Goal: Transaction & Acquisition: Book appointment/travel/reservation

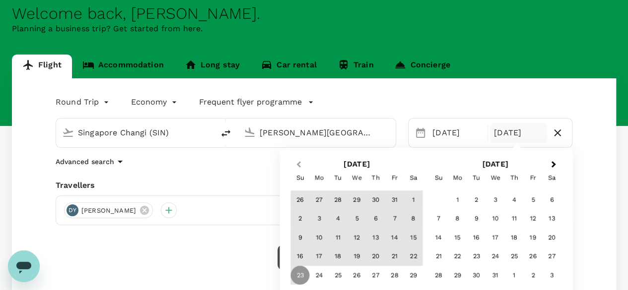
click at [302, 162] on button "Previous Month" at bounding box center [297, 165] width 16 height 16
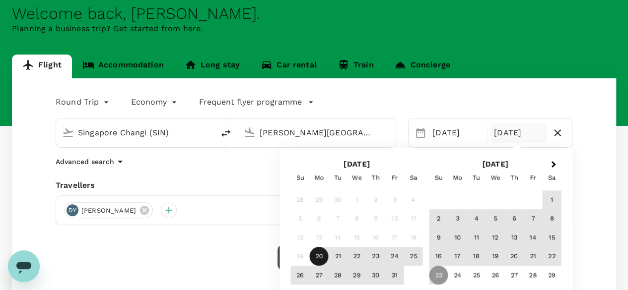
click at [301, 257] on div "19" at bounding box center [300, 256] width 19 height 19
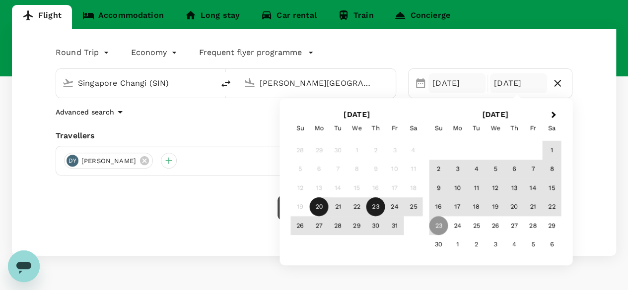
click at [442, 80] on div "[DATE]" at bounding box center [456, 83] width 57 height 20
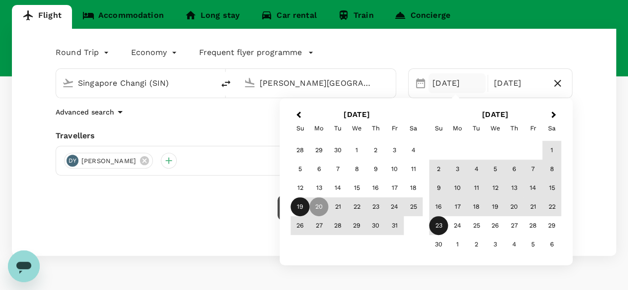
click at [301, 203] on div "19" at bounding box center [300, 206] width 19 height 19
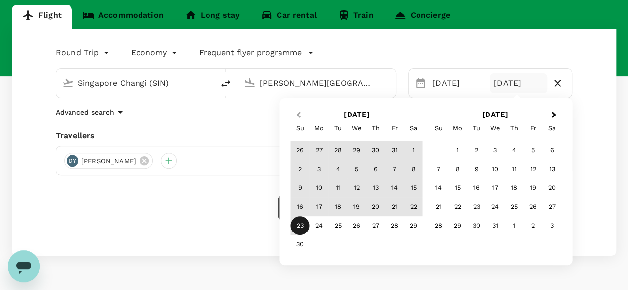
click at [298, 115] on span "Previous Month" at bounding box center [298, 115] width 0 height 11
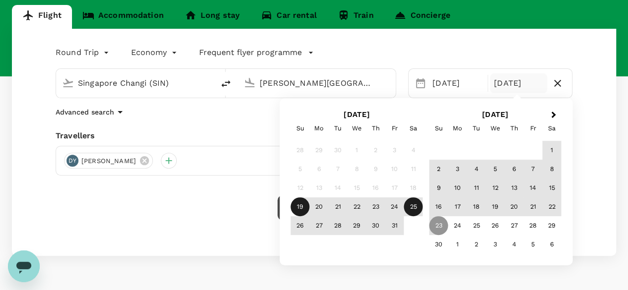
click at [412, 208] on div "25" at bounding box center [413, 206] width 19 height 19
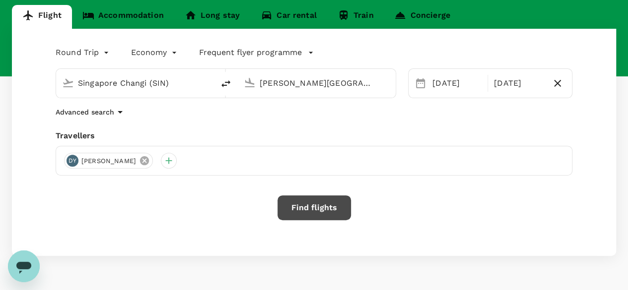
click at [139, 160] on icon at bounding box center [144, 160] width 11 height 11
click at [300, 208] on button "Find flights" at bounding box center [313, 207] width 73 height 25
click at [69, 158] on div at bounding box center [72, 161] width 16 height 16
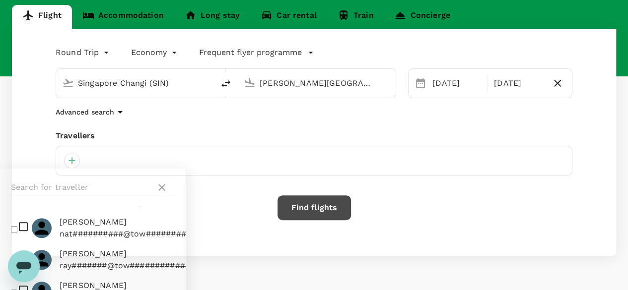
scroll to position [149, 0]
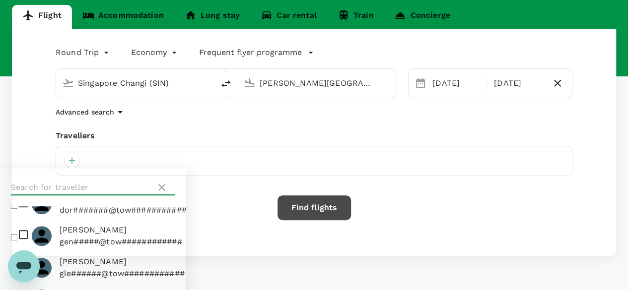
click at [62, 189] on input "text" at bounding box center [81, 188] width 141 height 16
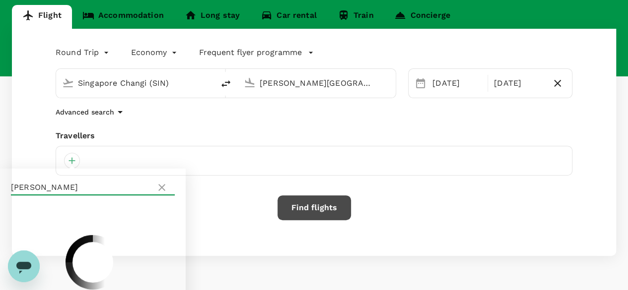
type input "benn"
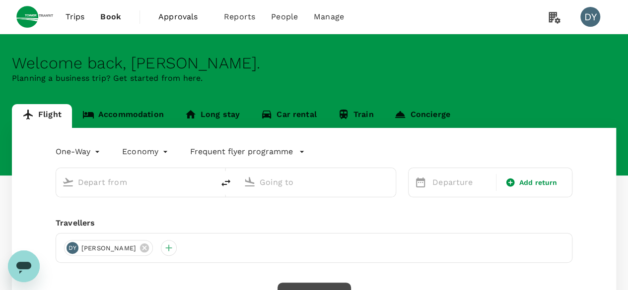
type input "roundtrip"
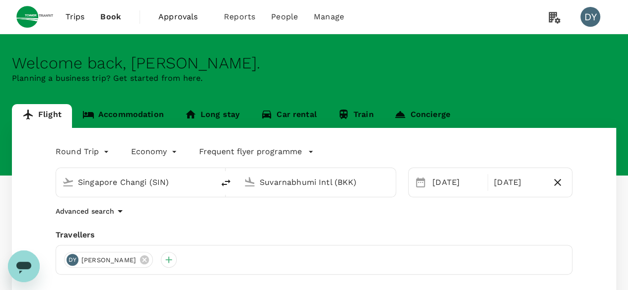
type input "Singapore Changi (SIN)"
type input "Suvarnabhumi Intl (BKK)"
click at [161, 258] on div at bounding box center [169, 260] width 16 height 16
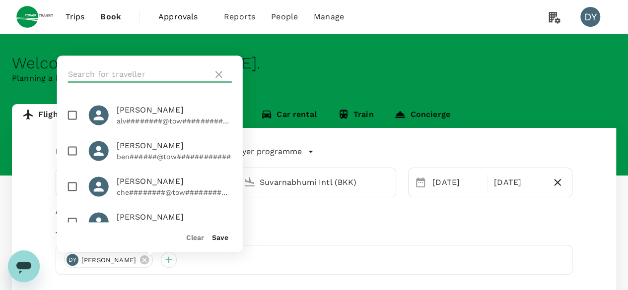
click at [143, 80] on input "text" at bounding box center [138, 74] width 141 height 16
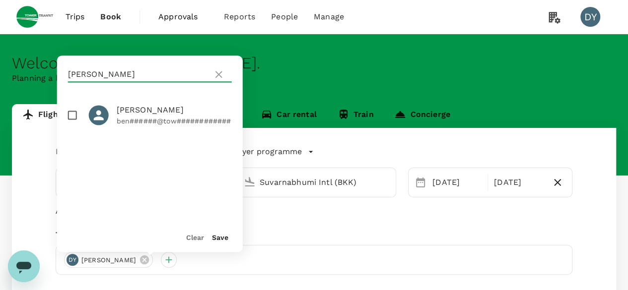
type input "benny"
click at [70, 117] on input "checkbox" at bounding box center [72, 115] width 21 height 21
checkbox input "true"
click at [218, 236] on button "Save" at bounding box center [220, 238] width 16 height 8
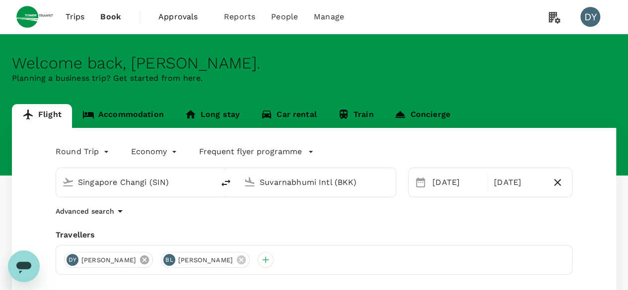
click at [140, 263] on icon at bounding box center [144, 260] width 9 height 9
click at [372, 186] on input "Suvarnabhumi Intl (BKK)" at bounding box center [316, 182] width 115 height 15
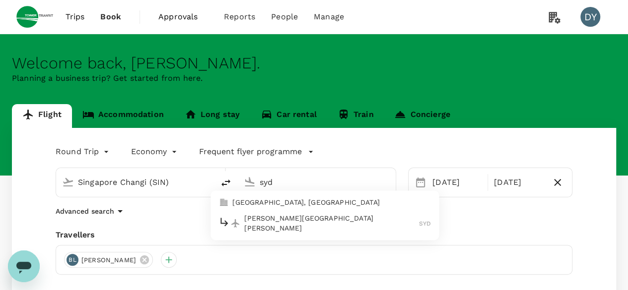
click at [335, 223] on p "Sydney Kingsford Smith Airport" at bounding box center [331, 224] width 175 height 20
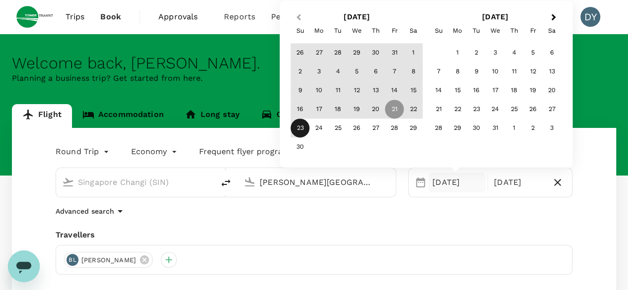
type input "Sydney Kingsford Smith Airport (SYD)"
click at [302, 13] on button "Previous Month" at bounding box center [297, 18] width 16 height 16
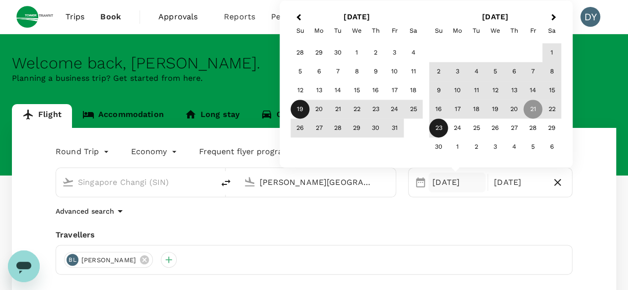
click at [302, 108] on div "19" at bounding box center [300, 109] width 19 height 19
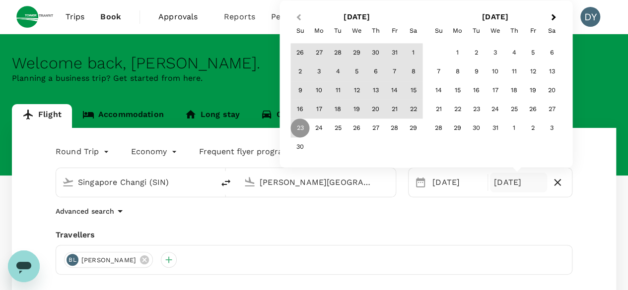
click at [297, 19] on button "Previous Month" at bounding box center [297, 18] width 16 height 16
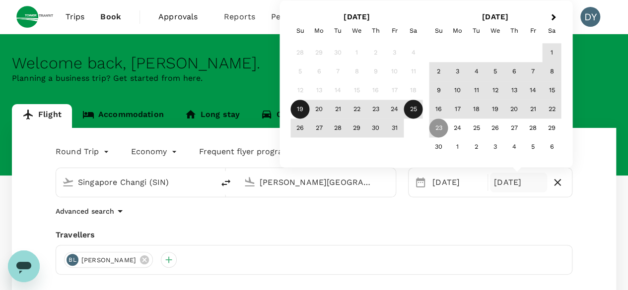
click at [416, 109] on div "25" at bounding box center [413, 109] width 19 height 19
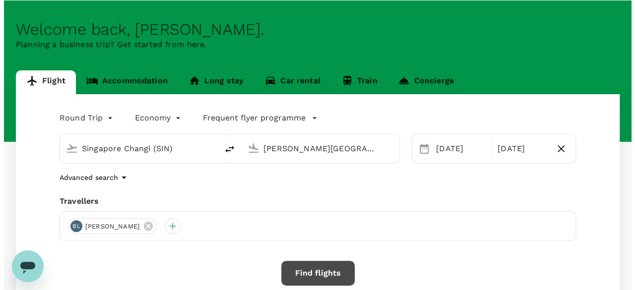
scroll to position [50, 0]
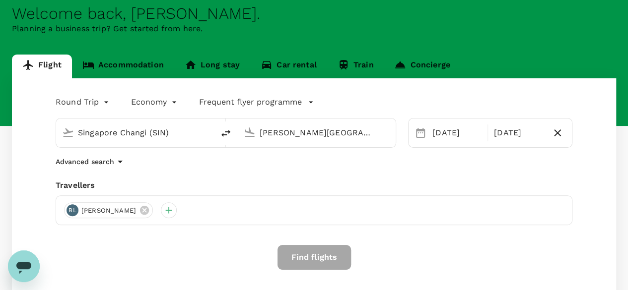
click at [320, 257] on button "Find flights" at bounding box center [313, 257] width 73 height 25
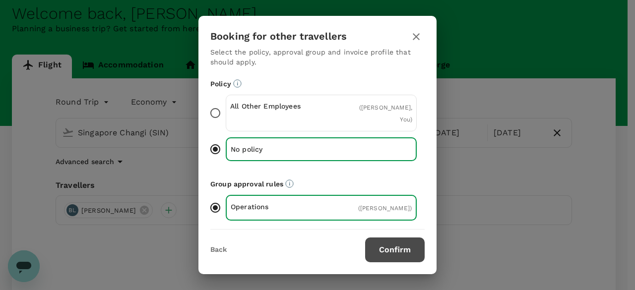
drag, startPoint x: 320, startPoint y: 257, endPoint x: 255, endPoint y: 257, distance: 65.5
click at [255, 257] on div "Back Confirm" at bounding box center [317, 250] width 214 height 25
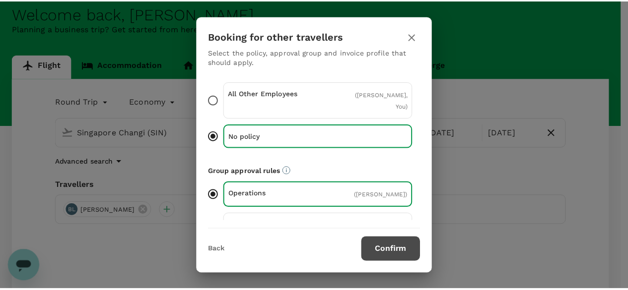
scroll to position [0, 0]
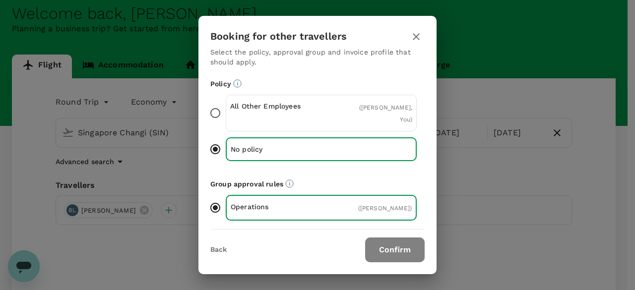
click at [384, 253] on button "Confirm" at bounding box center [395, 250] width 60 height 25
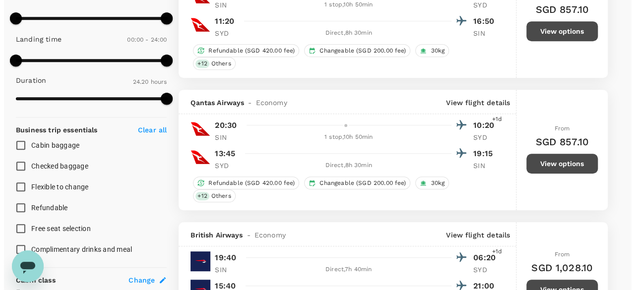
scroll to position [78, 0]
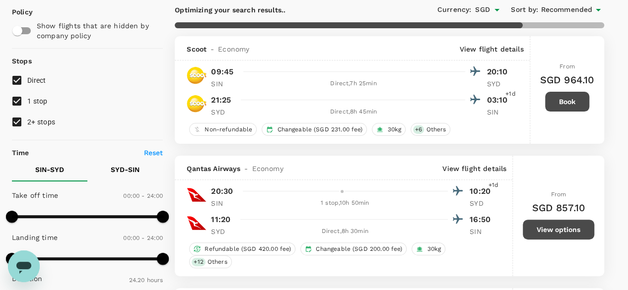
click at [13, 101] on input "1 stop" at bounding box center [16, 101] width 21 height 21
checkbox input "false"
click at [14, 117] on input "2+ stops" at bounding box center [16, 122] width 21 height 21
checkbox input "false"
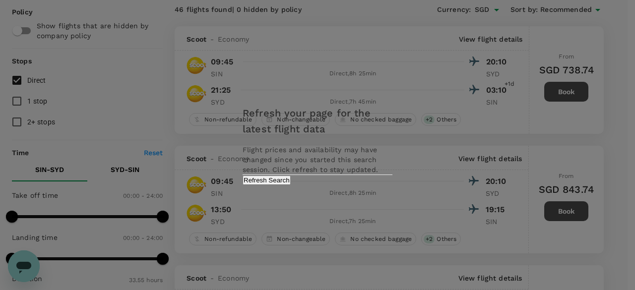
click at [291, 185] on button "Refresh Search" at bounding box center [267, 180] width 48 height 9
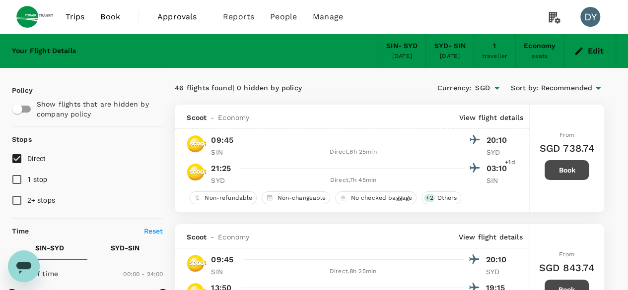
click at [598, 87] on icon at bounding box center [597, 88] width 5 height 2
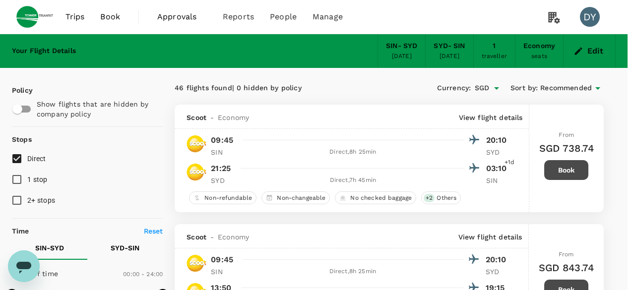
click at [121, 154] on div at bounding box center [317, 145] width 635 height 290
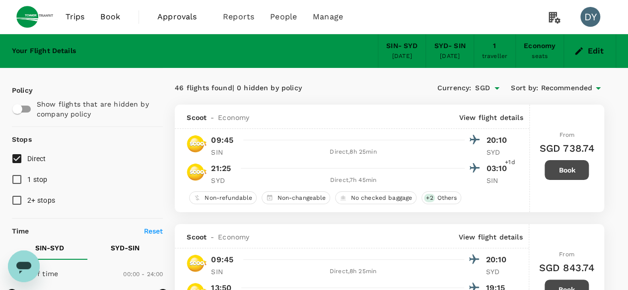
click at [579, 91] on span "Recommended" at bounding box center [566, 88] width 52 height 11
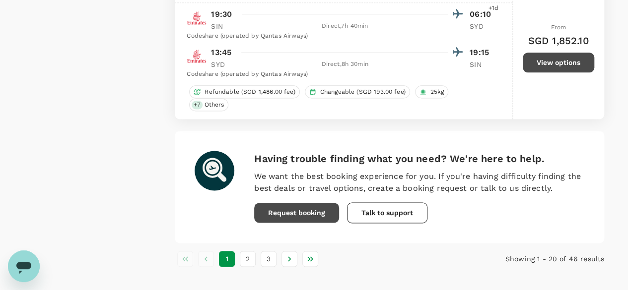
scroll to position [2491, 0]
click at [251, 251] on button "2" at bounding box center [248, 259] width 16 height 16
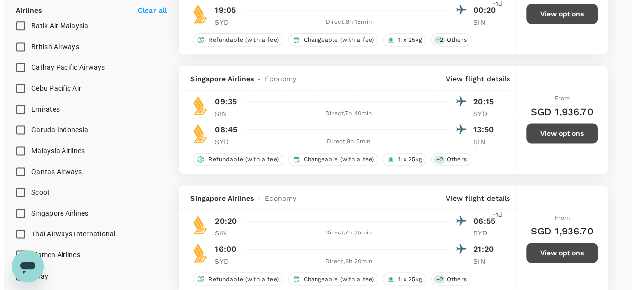
scroll to position [496, 0]
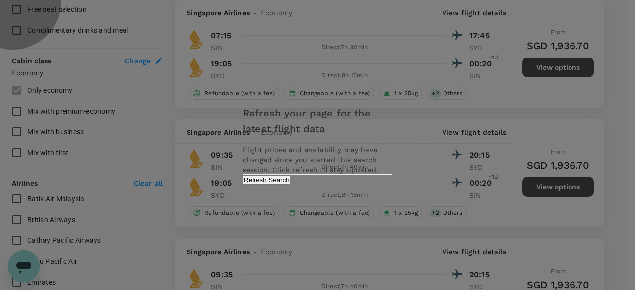
click at [291, 185] on button "Refresh Search" at bounding box center [267, 180] width 48 height 9
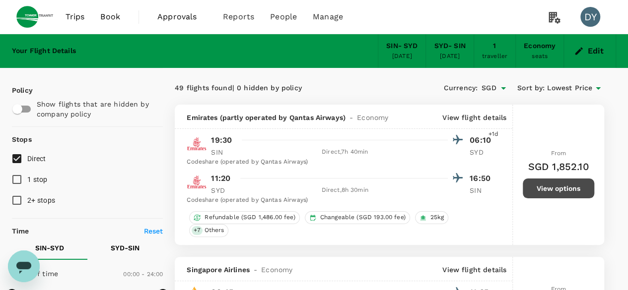
type input "2035"
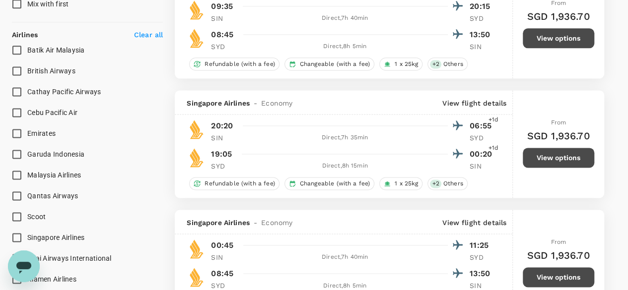
scroll to position [744, 0]
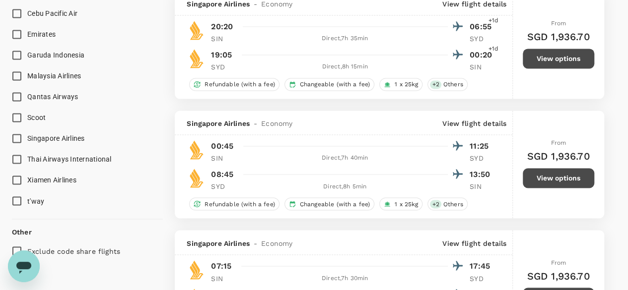
click at [16, 138] on input "Singapore Airlines" at bounding box center [16, 138] width 21 height 21
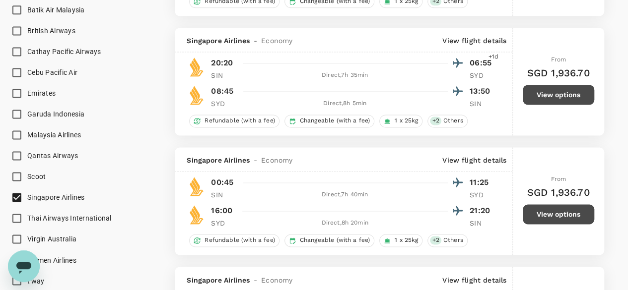
scroll to position [645, 0]
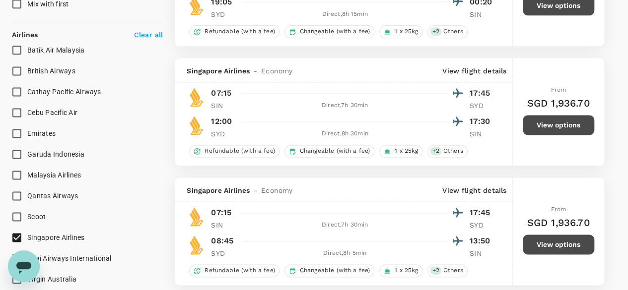
click at [561, 123] on button "View options" at bounding box center [557, 125] width 71 height 20
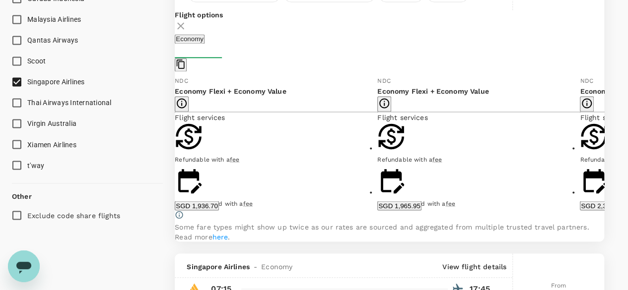
scroll to position [702, 0]
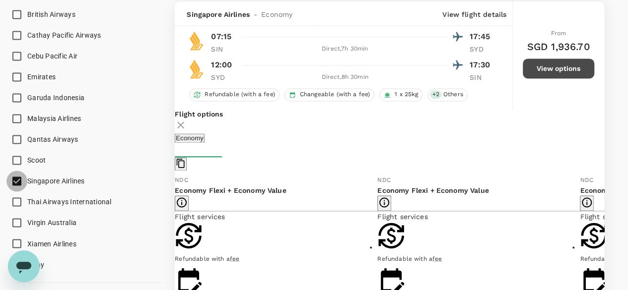
click at [17, 180] on input "Singapore Airlines" at bounding box center [16, 181] width 21 height 21
checkbox input "false"
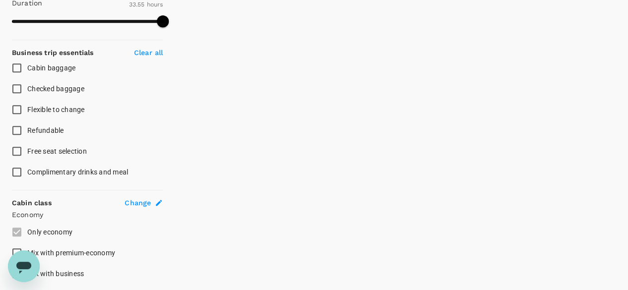
scroll to position [205, 0]
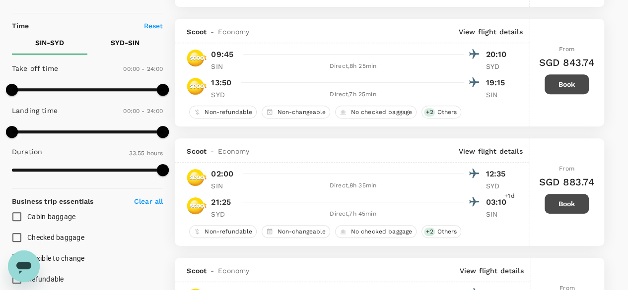
type input "SGD"
drag, startPoint x: 162, startPoint y: 86, endPoint x: 144, endPoint y: 85, distance: 17.9
click at [144, 85] on span at bounding box center [144, 90] width 12 height 12
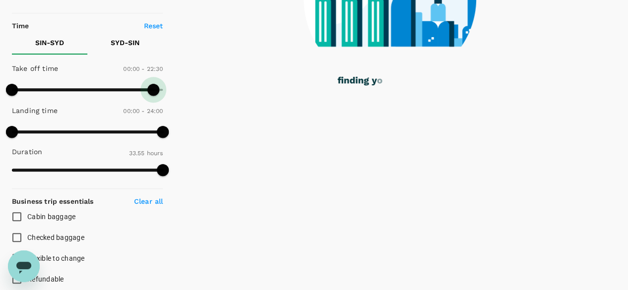
type input "1440"
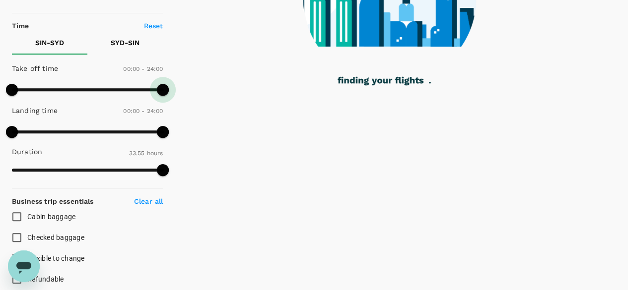
drag, startPoint x: 144, startPoint y: 85, endPoint x: 165, endPoint y: 87, distance: 21.4
click at [165, 87] on span at bounding box center [163, 90] width 12 height 12
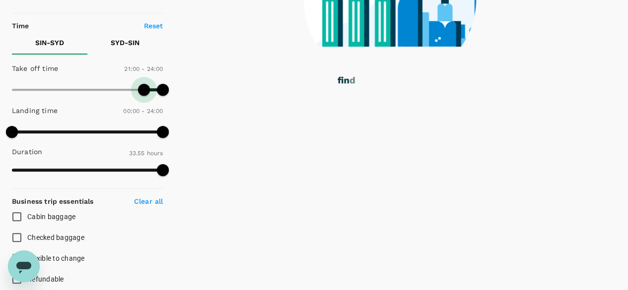
drag, startPoint x: 13, startPoint y: 88, endPoint x: 145, endPoint y: 93, distance: 131.6
click at [145, 93] on span at bounding box center [144, 90] width 12 height 12
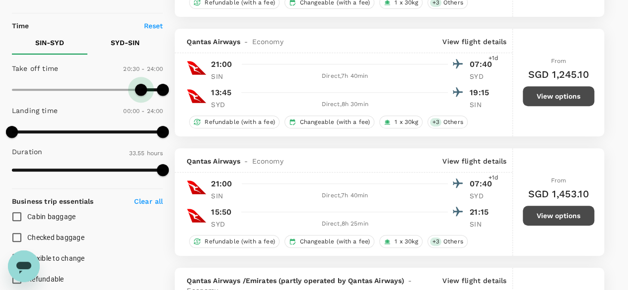
type input "1200"
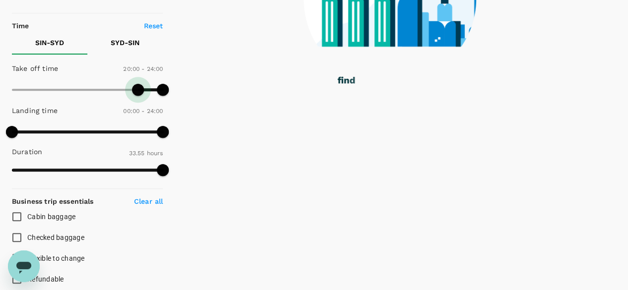
drag, startPoint x: 145, startPoint y: 86, endPoint x: 137, endPoint y: 86, distance: 8.4
click at [137, 86] on span at bounding box center [138, 90] width 12 height 12
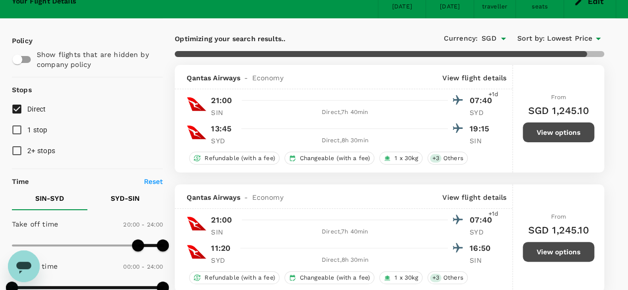
scroll to position [99, 0]
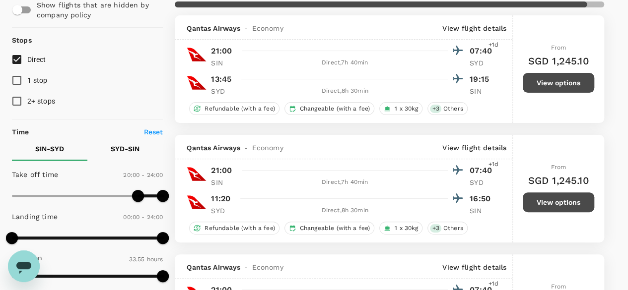
click at [543, 79] on button "View options" at bounding box center [557, 83] width 71 height 20
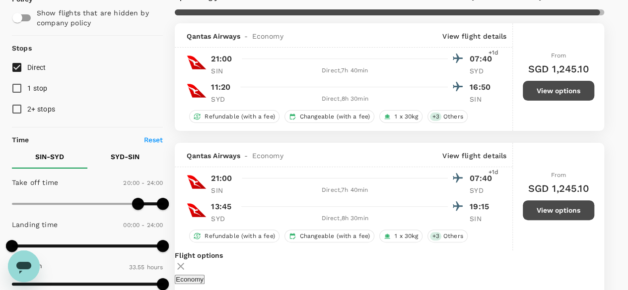
scroll to position [114, 0]
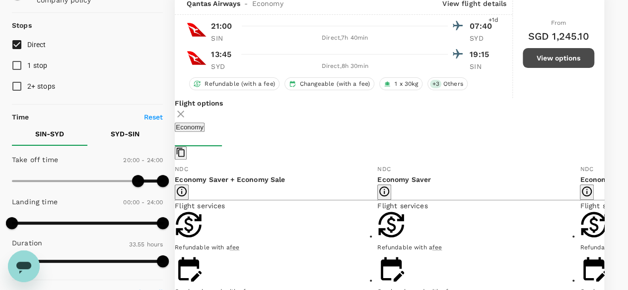
click at [184, 112] on icon at bounding box center [180, 114] width 7 height 7
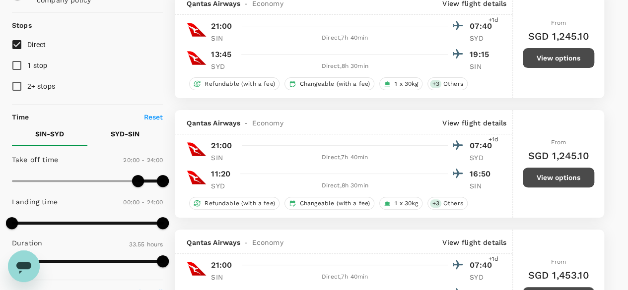
click at [547, 182] on button "View options" at bounding box center [557, 178] width 71 height 20
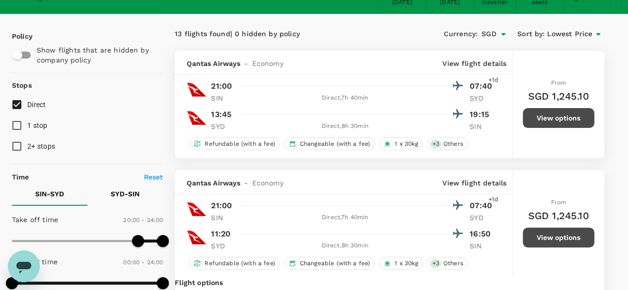
scroll to position [0, 0]
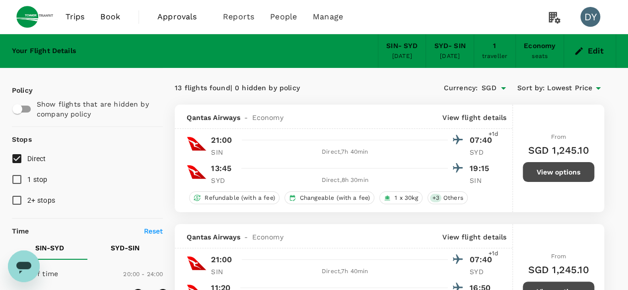
click at [450, 56] on div "25 Oct 2025" at bounding box center [450, 57] width 20 height 10
click at [587, 54] on button "Edit" at bounding box center [590, 51] width 36 height 16
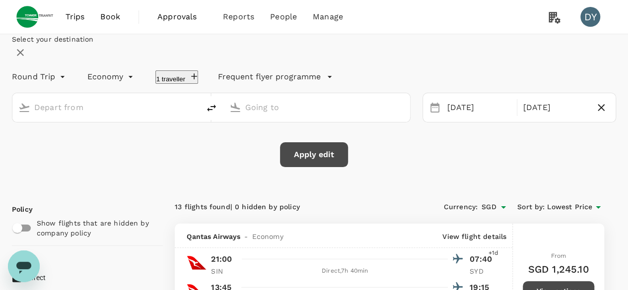
type input "Singapore Changi (SIN)"
click at [349, 115] on input "Sydney Kingsford Smith Airport (SYD)" at bounding box center [317, 107] width 144 height 15
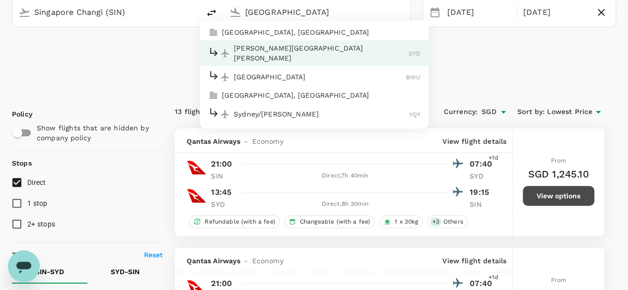
scroll to position [99, 0]
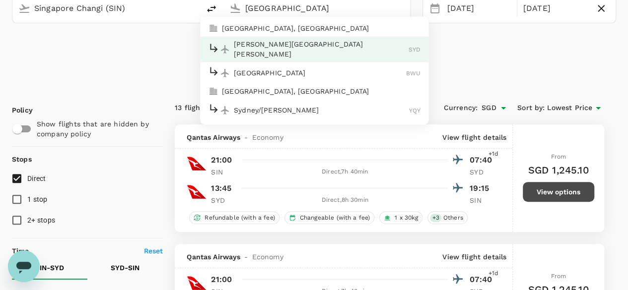
type input "Sydney Kingsford Smith Airport (SYD)"
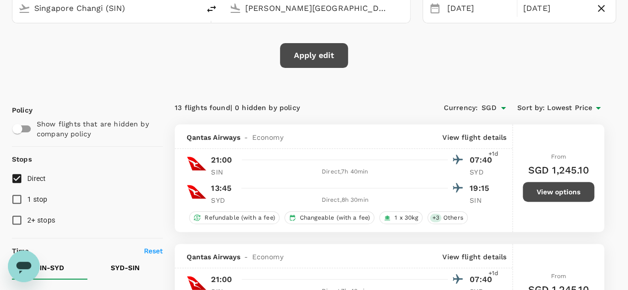
scroll to position [0, 0]
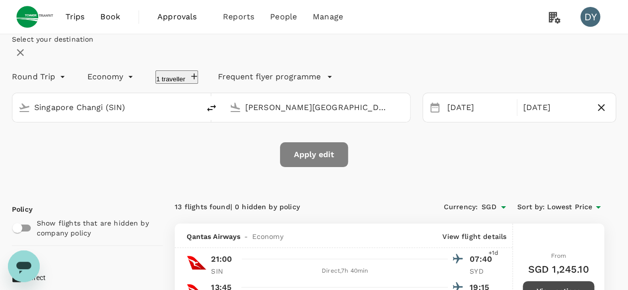
click at [317, 167] on button "Apply edit" at bounding box center [314, 154] width 68 height 25
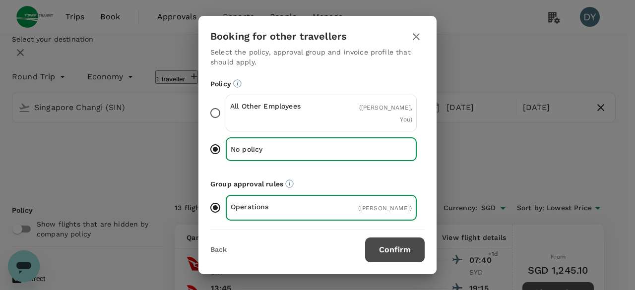
click at [391, 242] on button "Confirm" at bounding box center [395, 250] width 60 height 25
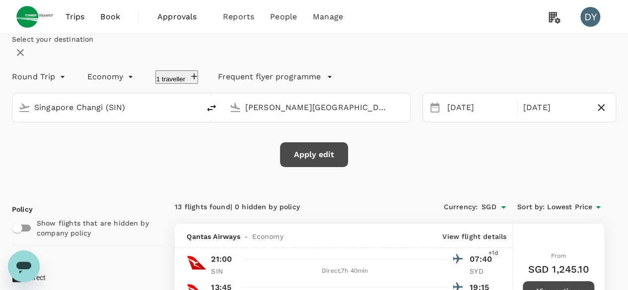
checkbox input "false"
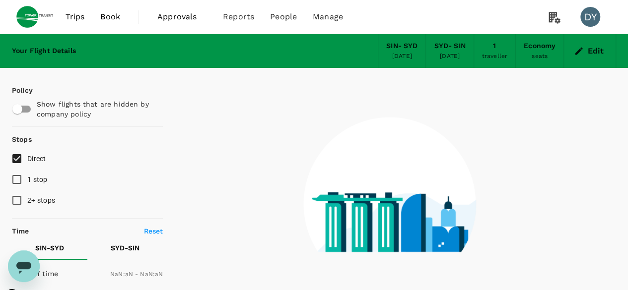
type input "1440"
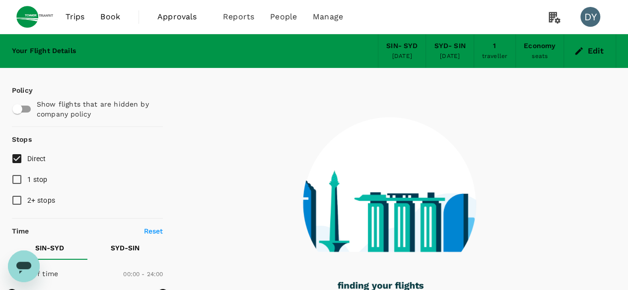
type input "1460"
checkbox input "true"
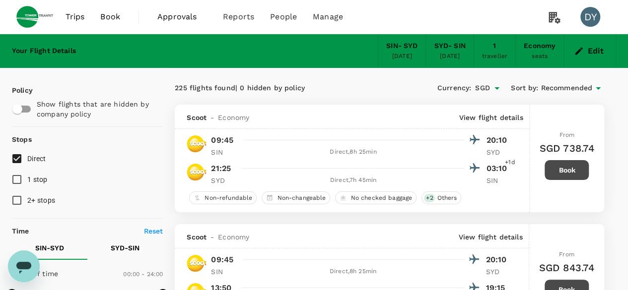
type input "2035"
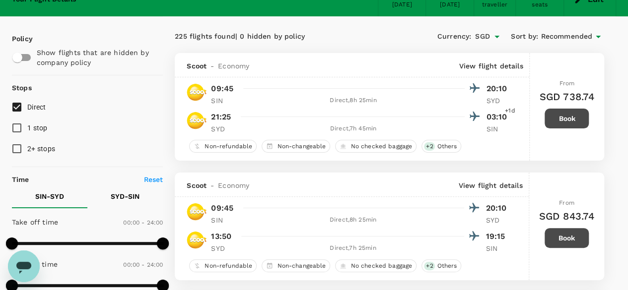
scroll to position [99, 0]
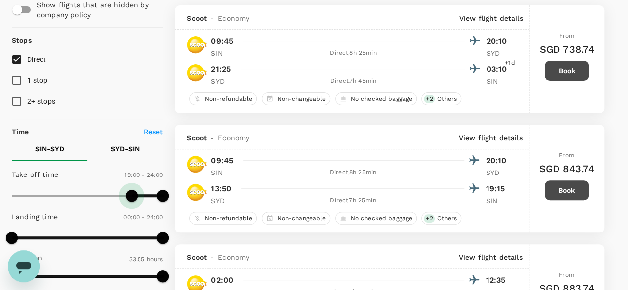
type input "1170"
drag, startPoint x: 15, startPoint y: 197, endPoint x: 135, endPoint y: 202, distance: 120.2
click at [135, 202] on span at bounding box center [134, 196] width 12 height 12
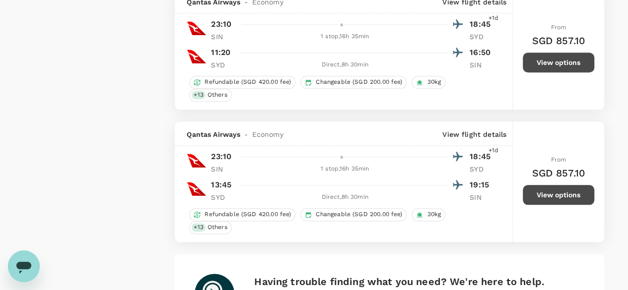
scroll to position [2392, 0]
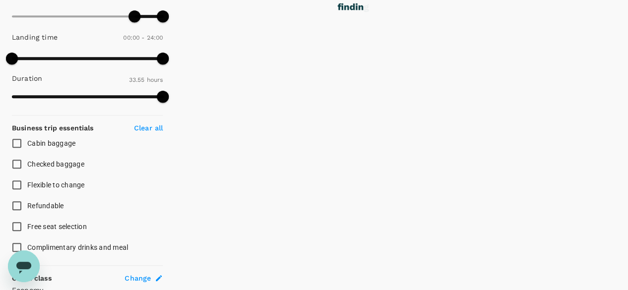
scroll to position [0, 0]
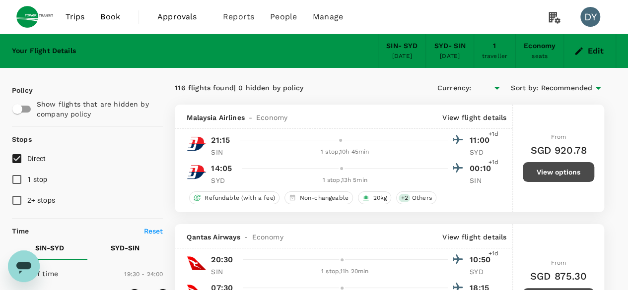
type input "SGD"
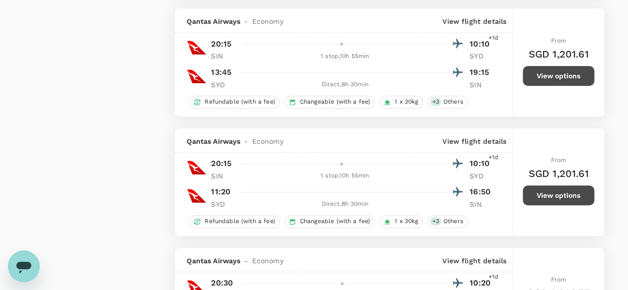
scroll to position [2381, 0]
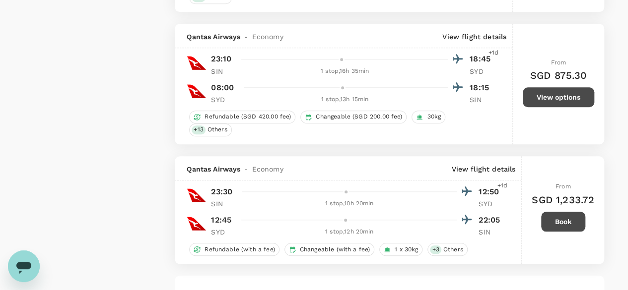
scroll to position [2451, 0]
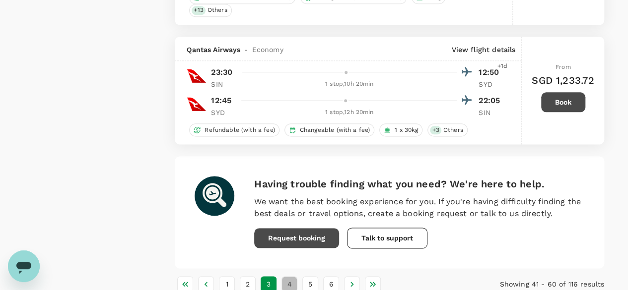
click at [287, 276] on button "4" at bounding box center [289, 284] width 16 height 16
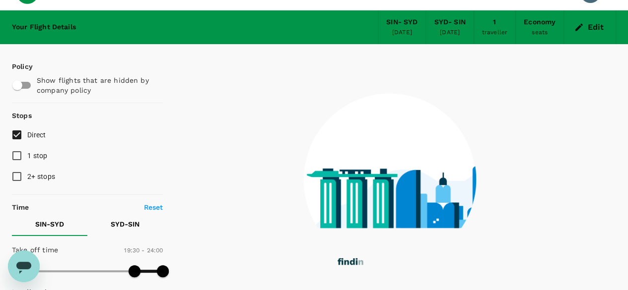
scroll to position [0, 0]
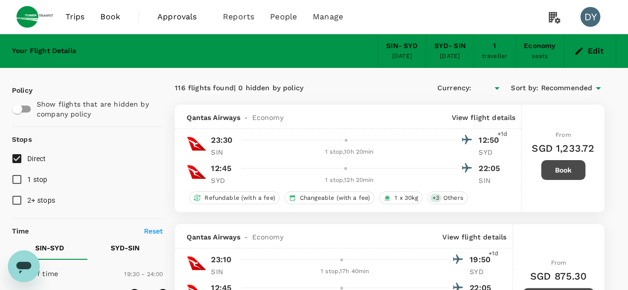
type input "SGD"
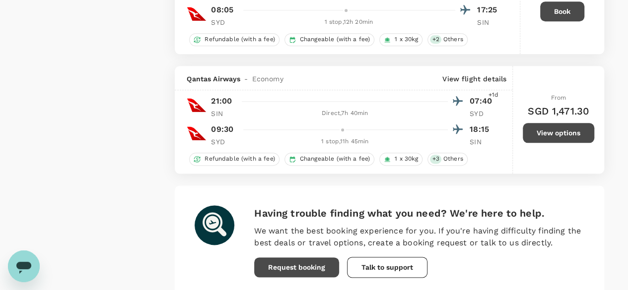
scroll to position [2471, 0]
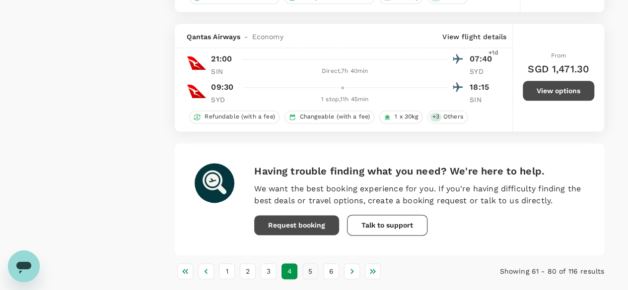
click at [312, 263] on button "5" at bounding box center [310, 271] width 16 height 16
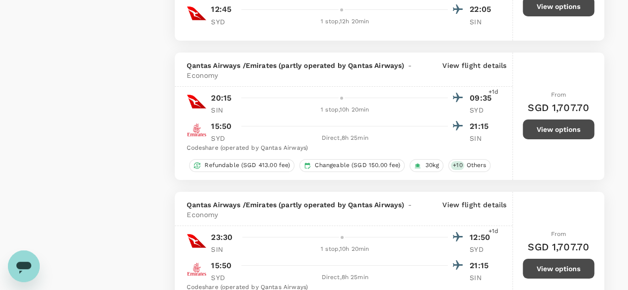
scroll to position [1935, 0]
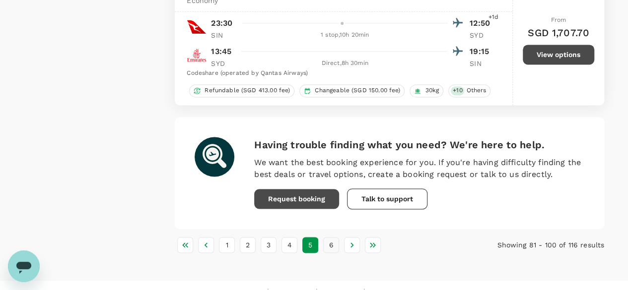
click at [333, 237] on button "6" at bounding box center [331, 245] width 16 height 16
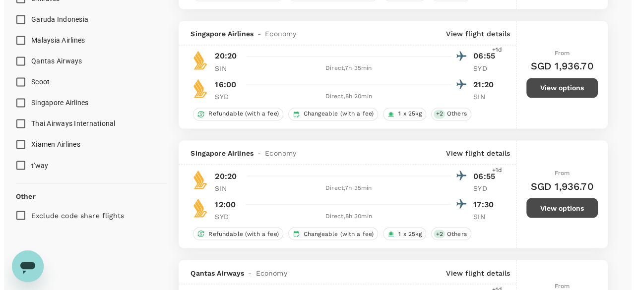
scroll to position [843, 0]
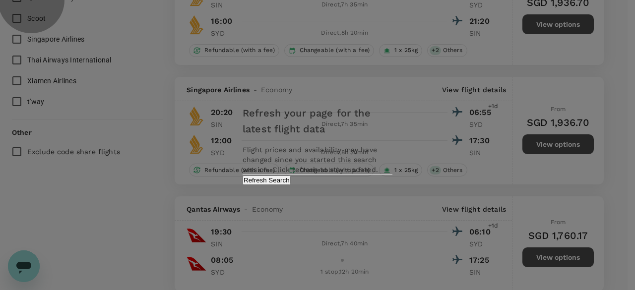
click at [291, 185] on button "Refresh Search" at bounding box center [267, 180] width 48 height 9
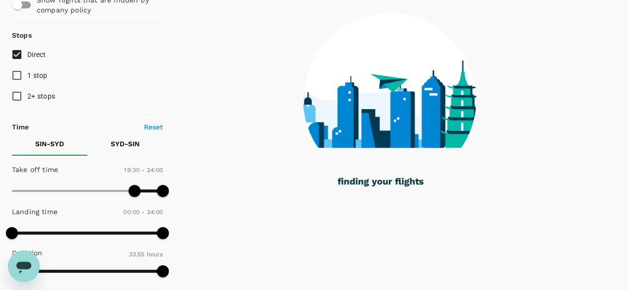
scroll to position [198, 0]
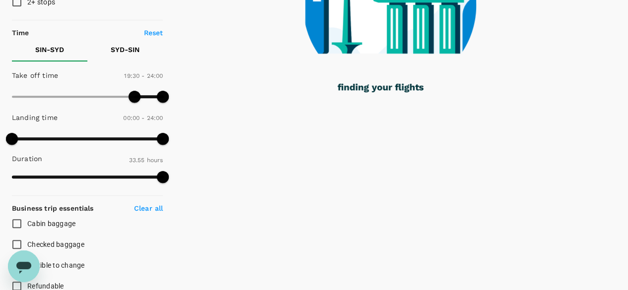
type input "2035"
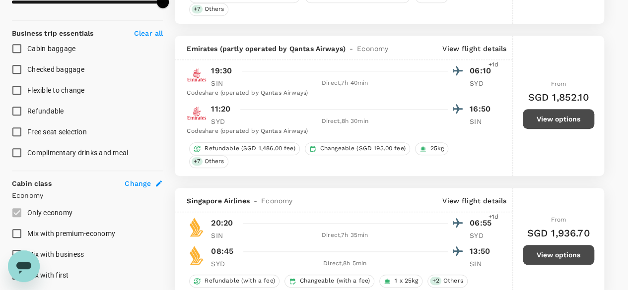
scroll to position [447, 0]
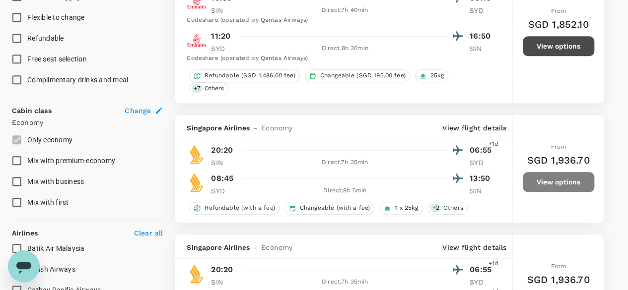
click at [534, 172] on button "View options" at bounding box center [557, 182] width 71 height 20
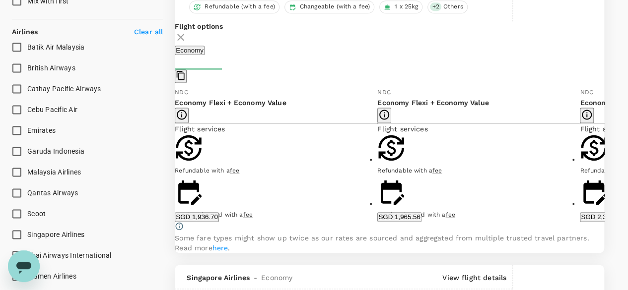
scroll to position [671, 0]
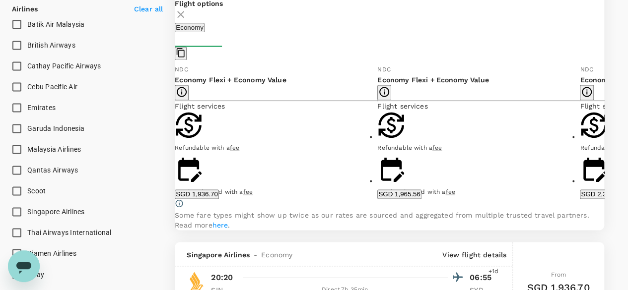
click at [218, 190] on button "SGD 1,936.70" at bounding box center [197, 194] width 44 height 9
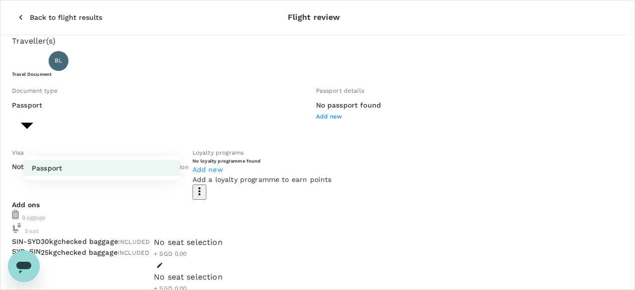
click at [175, 134] on div at bounding box center [317, 145] width 635 height 290
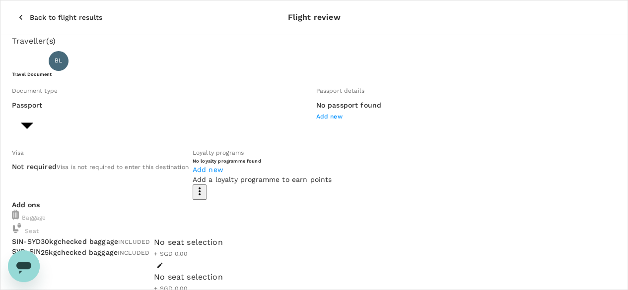
click at [16, 12] on icon "button" at bounding box center [21, 17] width 10 height 10
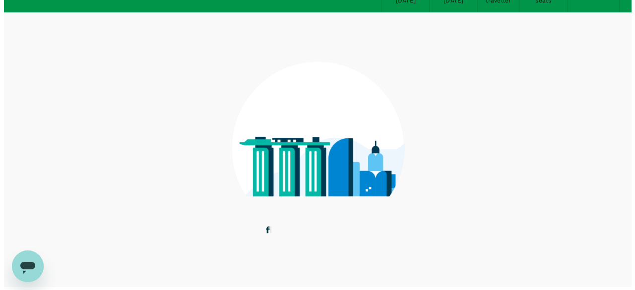
scroll to position [78, 0]
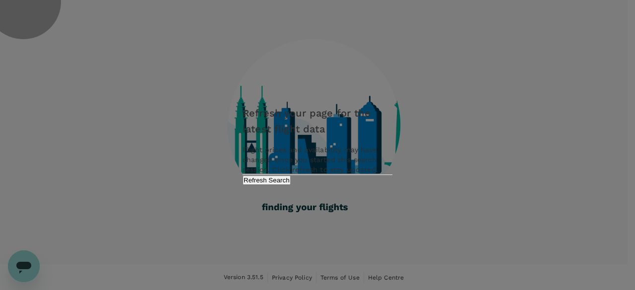
click at [291, 185] on button "Refresh Search" at bounding box center [267, 180] width 48 height 9
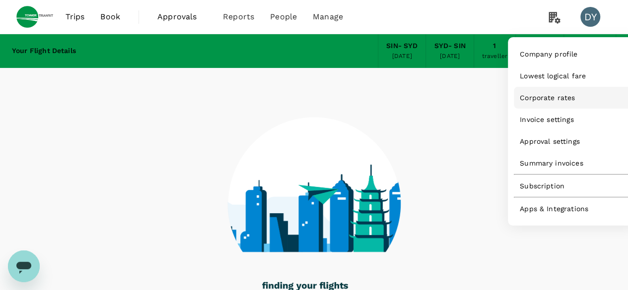
click at [544, 101] on span "Corporate rates" at bounding box center [546, 98] width 55 height 10
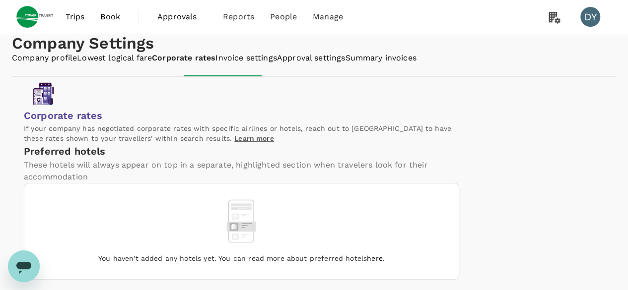
click at [72, 19] on span "Trips" at bounding box center [74, 17] width 19 height 12
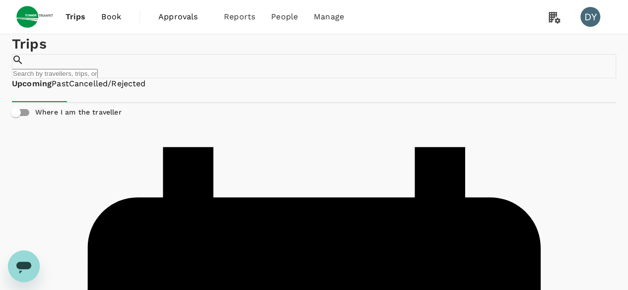
click at [108, 18] on span "Book" at bounding box center [111, 17] width 20 height 12
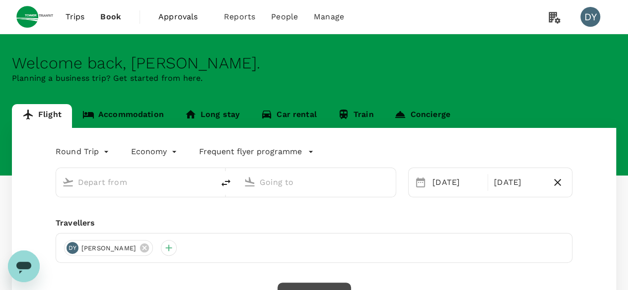
type input "Singapore Changi (SIN)"
type input "Sydney Kingsford Smith Airport (SYD)"
type input "Singapore Changi (SIN)"
type input "Sydney Kingsford Smith Airport (SYD)"
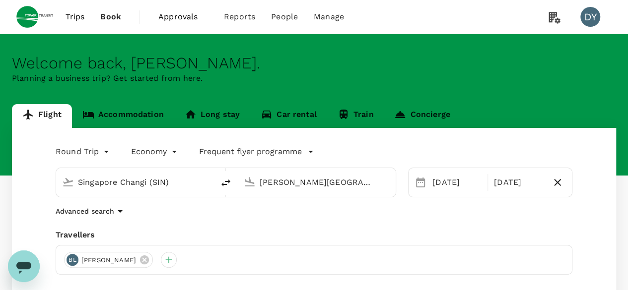
click at [122, 106] on link "Accommodation" at bounding box center [123, 116] width 102 height 24
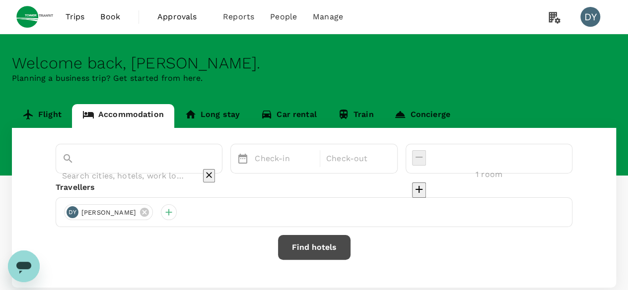
click at [106, 167] on div at bounding box center [139, 167] width 154 height 34
click at [99, 168] on input "text" at bounding box center [125, 175] width 126 height 15
type input "rydges camperdown"
click at [297, 167] on div "Check-in" at bounding box center [284, 159] width 67 height 20
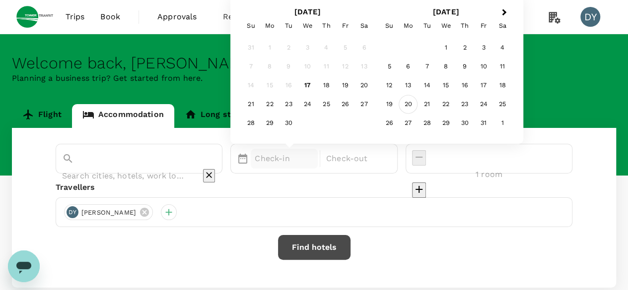
click at [418, 105] on div "20" at bounding box center [408, 104] width 19 height 19
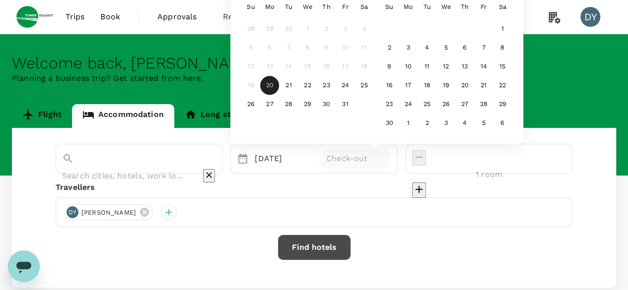
click at [385, 157] on p "Check-out" at bounding box center [355, 159] width 59 height 12
click at [374, 86] on div "25" at bounding box center [364, 85] width 19 height 19
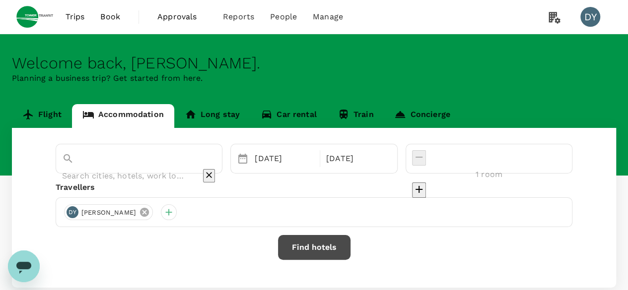
click at [140, 214] on icon at bounding box center [144, 212] width 9 height 9
click at [76, 214] on div at bounding box center [72, 212] width 16 height 16
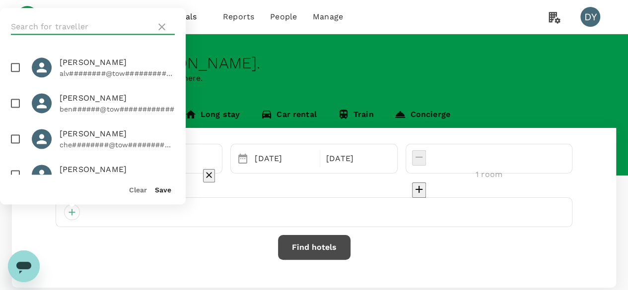
click at [74, 22] on input "text" at bounding box center [81, 27] width 141 height 16
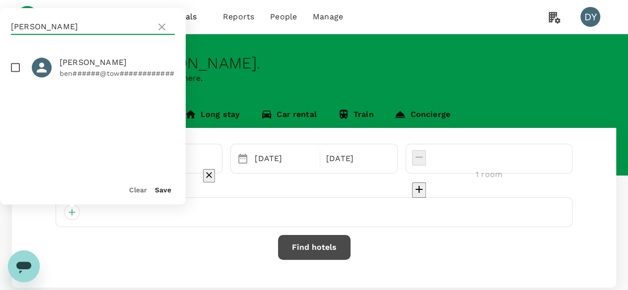
type input "benny lai"
click at [58, 69] on div at bounding box center [46, 68] width 28 height 20
checkbox input "true"
click at [162, 188] on button "Save" at bounding box center [163, 190] width 16 height 8
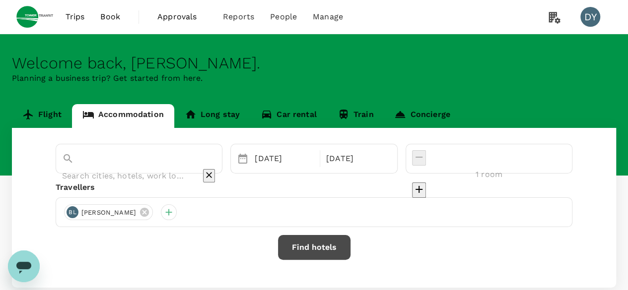
click at [312, 245] on button "Find hotels" at bounding box center [314, 247] width 72 height 25
click at [146, 168] on input "text" at bounding box center [125, 175] width 126 height 15
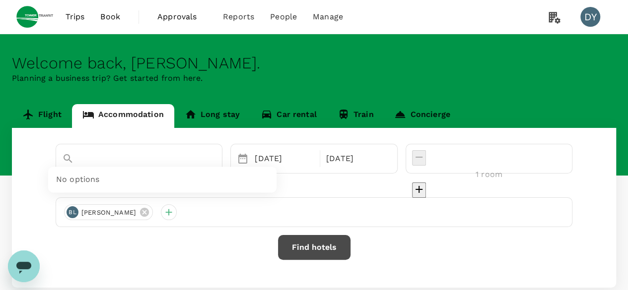
type input "rydges camperdown"
click at [312, 254] on button "Find hotels" at bounding box center [314, 247] width 72 height 25
click at [188, 168] on input "text" at bounding box center [125, 175] width 126 height 15
click at [178, 168] on input "text" at bounding box center [125, 175] width 126 height 15
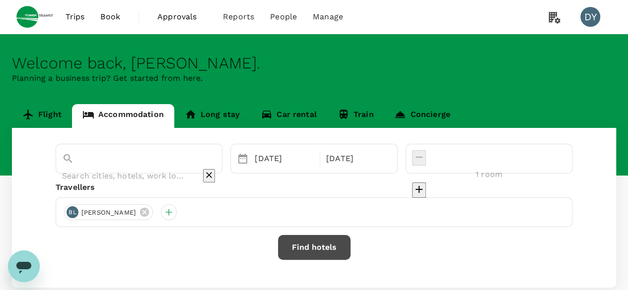
click at [181, 215] on div "BL Benny Lai" at bounding box center [314, 212] width 516 height 30
click at [161, 216] on div at bounding box center [169, 212] width 16 height 16
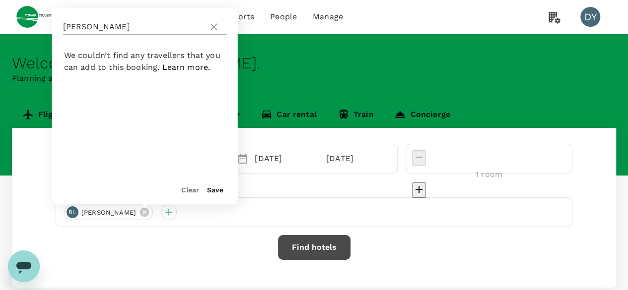
click at [212, 27] on icon at bounding box center [214, 27] width 12 height 12
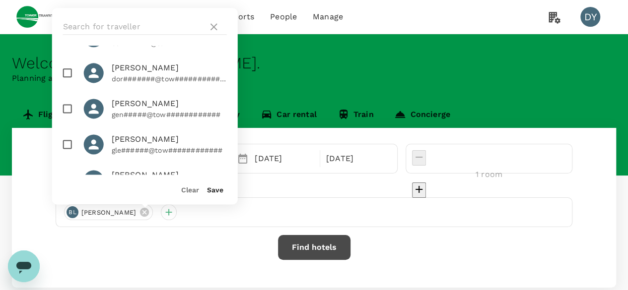
scroll to position [99, 0]
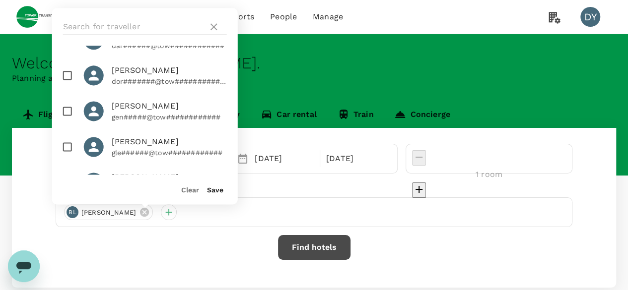
click at [68, 81] on input "checkbox" at bounding box center [67, 75] width 21 height 21
checkbox input "true"
click at [215, 192] on button "Save" at bounding box center [215, 190] width 16 height 8
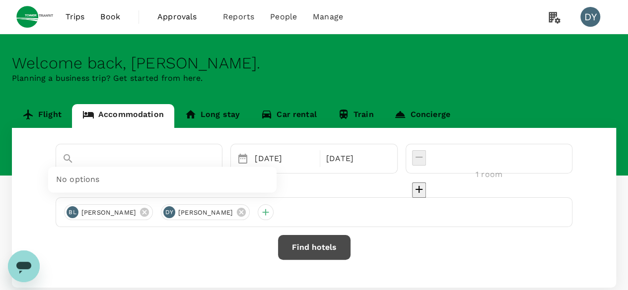
click at [103, 168] on input "text" at bounding box center [125, 175] width 126 height 15
drag, startPoint x: 111, startPoint y: 159, endPoint x: 82, endPoint y: 153, distance: 28.9
click at [63, 153] on div "rydges camperdown" at bounding box center [139, 167] width 154 height 34
type input "camperdown"
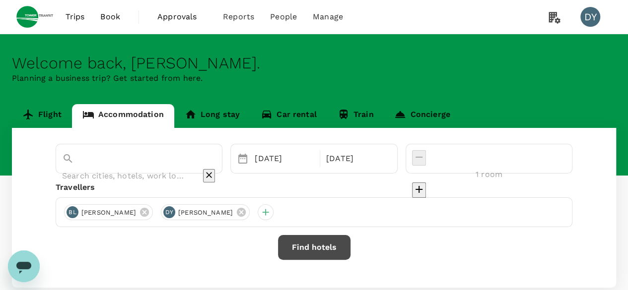
click at [123, 168] on input "text" at bounding box center [125, 175] width 126 height 15
type input "[GEOGRAPHIC_DATA]"
click at [214, 170] on icon "Clear" at bounding box center [209, 175] width 10 height 10
click at [161, 168] on input "text" at bounding box center [125, 175] width 126 height 15
type input "sydney australia"
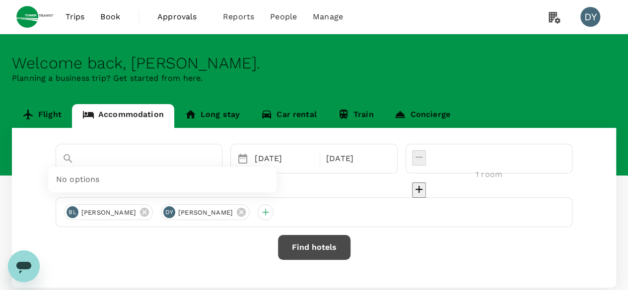
click at [139, 211] on icon at bounding box center [144, 212] width 11 height 11
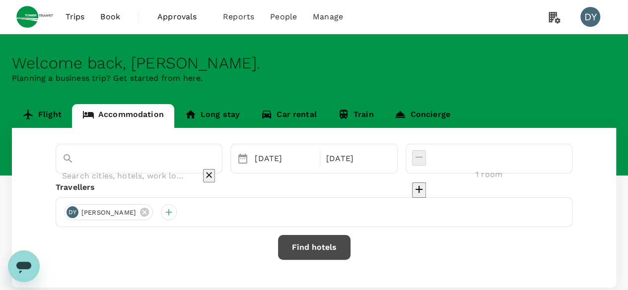
click at [143, 168] on input "text" at bounding box center [125, 175] width 126 height 15
drag, startPoint x: 131, startPoint y: 163, endPoint x: 17, endPoint y: 163, distance: 114.1
click at [17, 163] on div "sydney No options Selected date: Monday, October 20th, 2025 20 Oct Selected dat…" at bounding box center [314, 208] width 604 height 160
type input "camperdown"
click at [325, 253] on button "Find hotels" at bounding box center [314, 247] width 72 height 25
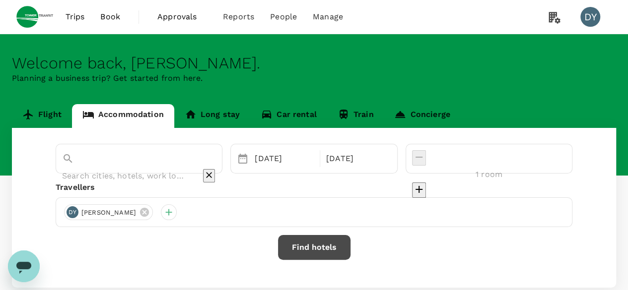
click at [160, 168] on input "text" at bounding box center [125, 175] width 126 height 15
click at [425, 184] on icon "decrease" at bounding box center [419, 190] width 12 height 12
click at [495, 167] on div "2 rooms" at bounding box center [489, 175] width 154 height 16
click at [425, 162] on icon "decrease" at bounding box center [419, 157] width 12 height 12
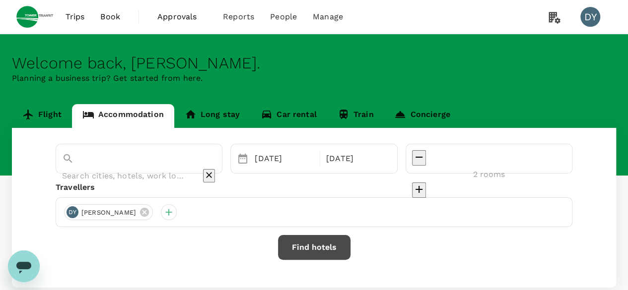
type input "1 room"
click at [162, 175] on div "Selected date: Monday, October 20th, 2025 20 Oct Selected date: Saturday, Octob…" at bounding box center [314, 208] width 604 height 160
click at [162, 168] on input "text" at bounding box center [125, 175] width 126 height 15
type input "camperdown sydney"
click at [316, 248] on button "Find hotels" at bounding box center [314, 247] width 72 height 25
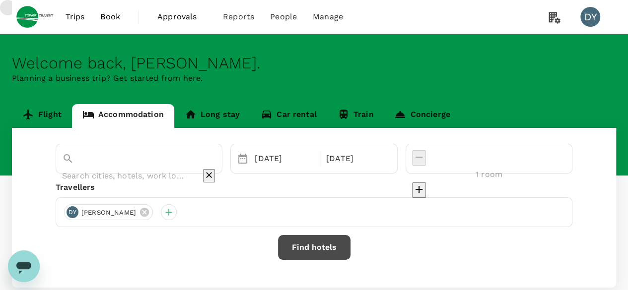
click at [188, 168] on input "text" at bounding box center [125, 175] width 126 height 15
click at [212, 173] on icon "Clear" at bounding box center [209, 176] width 6 height 6
click at [214, 170] on icon "Clear" at bounding box center [209, 175] width 10 height 10
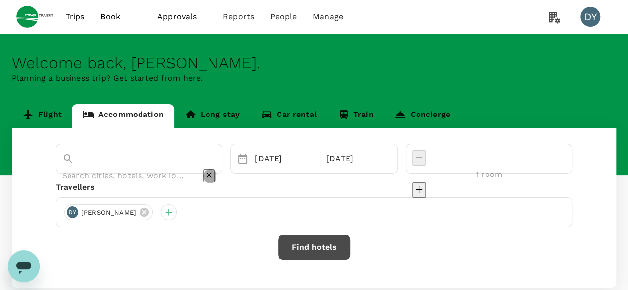
click at [214, 170] on icon "Clear" at bounding box center [209, 175] width 10 height 10
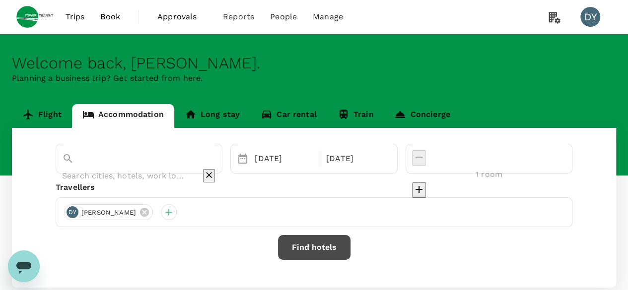
click at [214, 170] on icon "Clear" at bounding box center [209, 175] width 10 height 10
click at [188, 168] on input "text" at bounding box center [125, 175] width 126 height 15
click at [67, 159] on icon at bounding box center [68, 159] width 12 height 12
click at [65, 157] on icon at bounding box center [68, 159] width 12 height 12
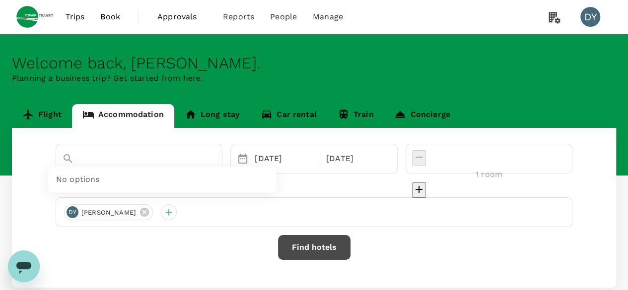
type input "australia"
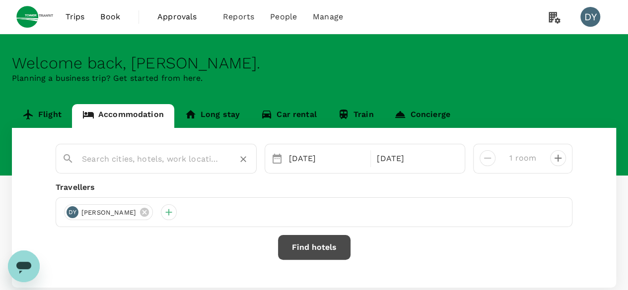
click at [107, 161] on input "text" at bounding box center [152, 158] width 140 height 15
type input "[GEOGRAPHIC_DATA]"
